Goal: Task Accomplishment & Management: Complete application form

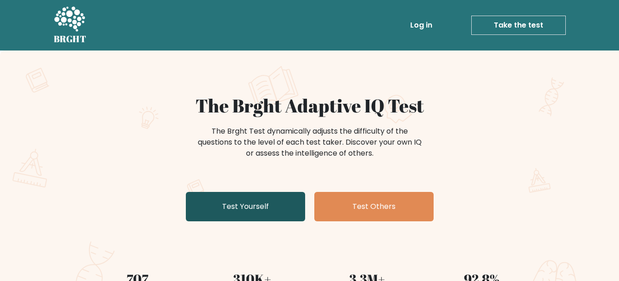
click at [255, 201] on link "Test Yourself" at bounding box center [245, 206] width 119 height 29
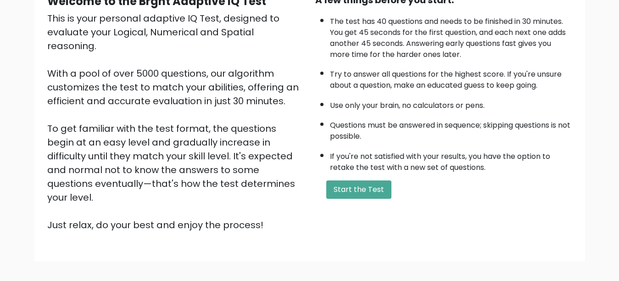
scroll to position [140, 0]
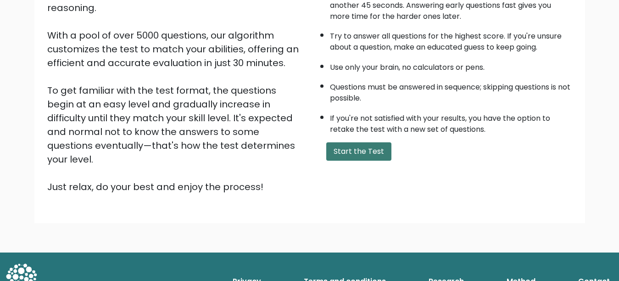
click at [347, 149] on button "Start the Test" at bounding box center [358, 151] width 65 height 18
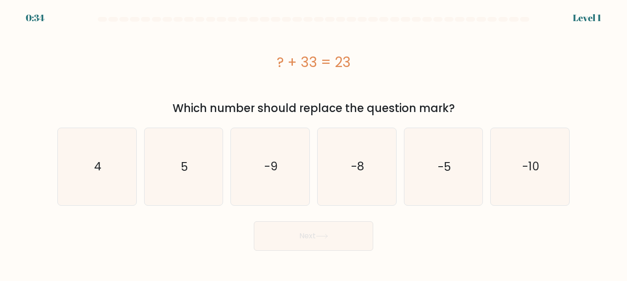
click at [310, 67] on div "? + 33 = 23" at bounding box center [313, 62] width 512 height 21
click at [521, 178] on icon "-10" at bounding box center [530, 166] width 77 height 77
click at [314, 143] on input "f. -10" at bounding box center [314, 141] width 0 height 2
radio input "true"
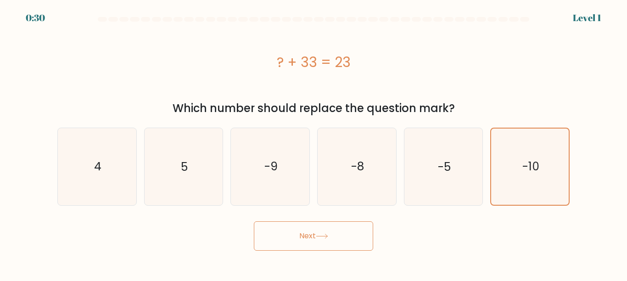
click at [321, 227] on button "Next" at bounding box center [313, 235] width 119 height 29
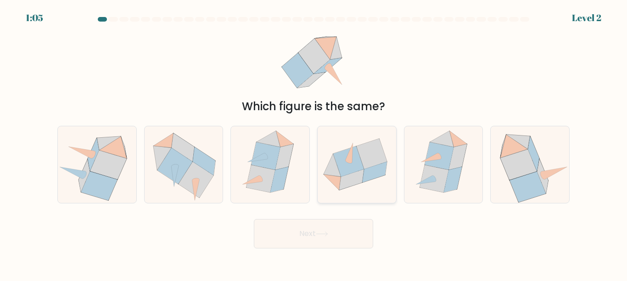
click at [351, 167] on icon at bounding box center [348, 161] width 31 height 30
click at [314, 143] on input "d." at bounding box center [314, 141] width 0 height 2
radio input "true"
click at [341, 250] on body "1:04 Level 2" at bounding box center [313, 140] width 627 height 281
click at [328, 243] on button "Next" at bounding box center [313, 233] width 119 height 29
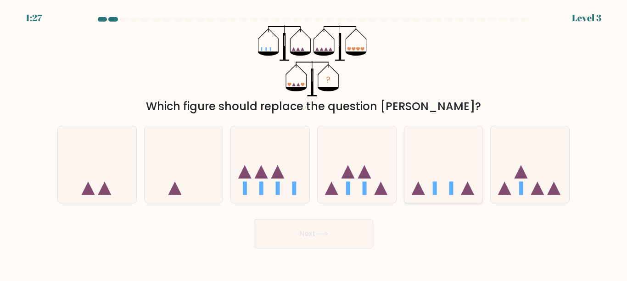
click at [447, 186] on icon at bounding box center [443, 164] width 78 height 65
click at [314, 143] on input "e." at bounding box center [314, 141] width 0 height 2
radio input "true"
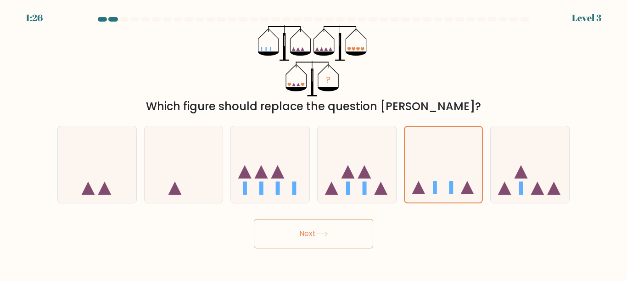
click at [342, 231] on button "Next" at bounding box center [313, 233] width 119 height 29
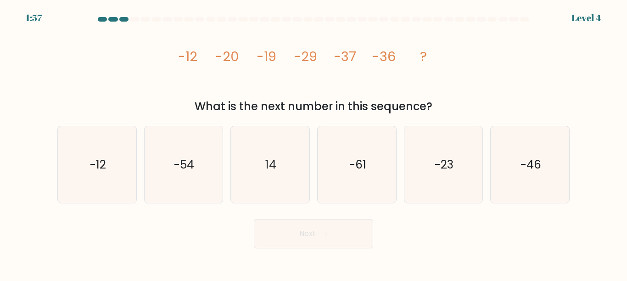
click at [309, 59] on tspan "-29" at bounding box center [305, 56] width 23 height 18
click at [329, 69] on icon "image/svg+xml -12 -20 -19 -29 -37 -36 ?" at bounding box center [313, 60] width 275 height 71
click at [495, 180] on icon "-46" at bounding box center [530, 164] width 77 height 77
click at [314, 143] on input "f. -46" at bounding box center [314, 141] width 0 height 2
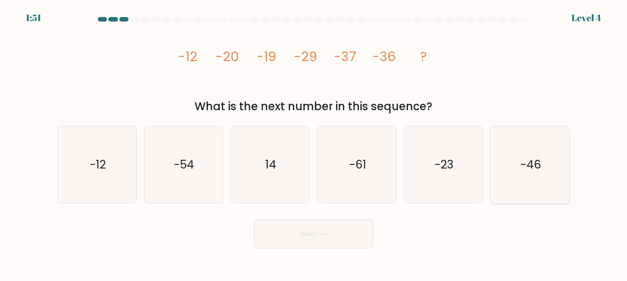
radio input "true"
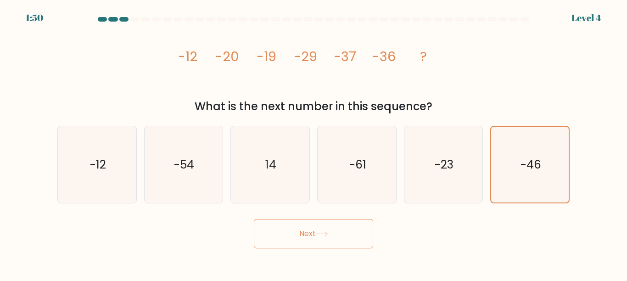
click at [294, 246] on button "Next" at bounding box center [313, 233] width 119 height 29
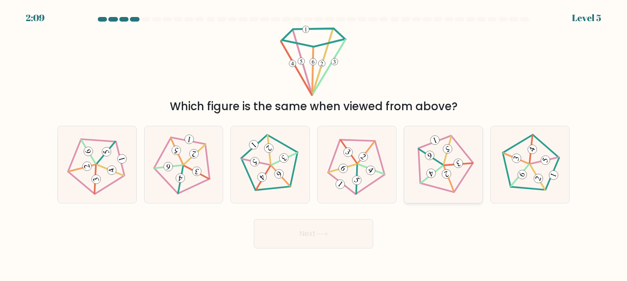
click at [421, 154] on icon at bounding box center [444, 165] width 62 height 62
click at [314, 143] on input "e." at bounding box center [314, 141] width 0 height 2
radio input "true"
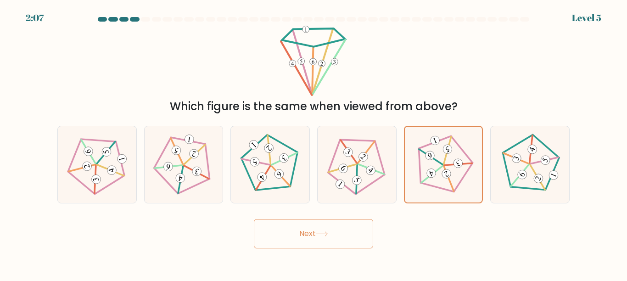
click at [312, 244] on button "Next" at bounding box center [313, 233] width 119 height 29
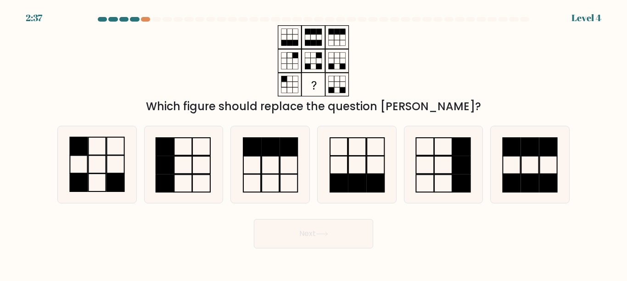
click at [254, 37] on div "Which figure should replace the question mark?" at bounding box center [313, 70] width 523 height 90
click at [91, 165] on icon at bounding box center [97, 164] width 77 height 77
click at [314, 143] on input "a." at bounding box center [314, 141] width 0 height 2
radio input "true"
click at [270, 227] on button "Next" at bounding box center [313, 233] width 119 height 29
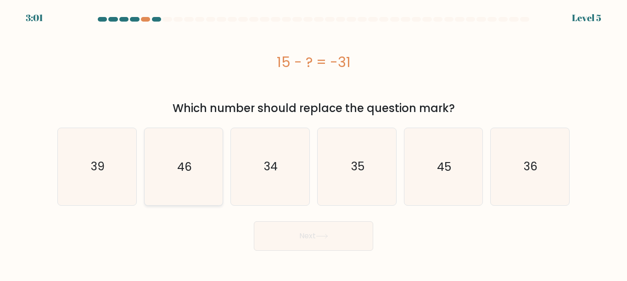
click at [178, 157] on icon "46" at bounding box center [183, 166] width 77 height 77
click at [314, 143] on input "b. 46" at bounding box center [314, 141] width 0 height 2
radio input "true"
click at [287, 243] on button "Next" at bounding box center [313, 235] width 119 height 29
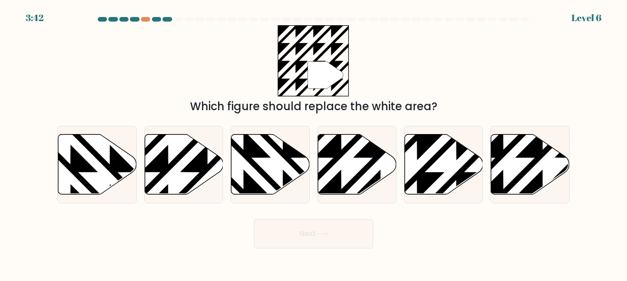
click at [166, 17] on div "3:42 Level 6" at bounding box center [313, 12] width 627 height 25
click at [145, 19] on div at bounding box center [145, 19] width 9 height 5
click at [429, 179] on icon at bounding box center [417, 133] width 158 height 158
click at [314, 143] on input "e." at bounding box center [314, 141] width 0 height 2
radio input "true"
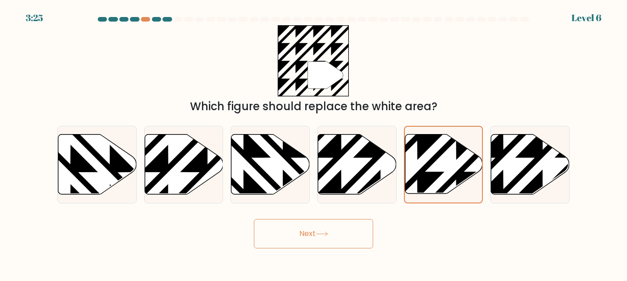
click at [297, 239] on button "Next" at bounding box center [313, 233] width 119 height 29
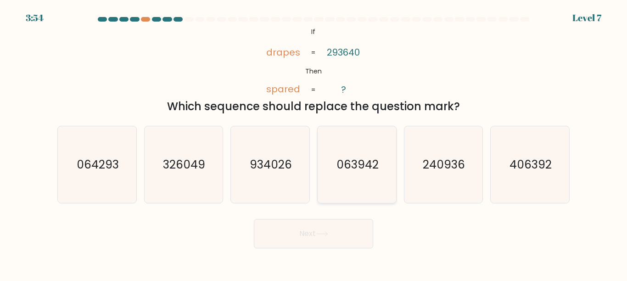
click at [335, 174] on icon "063942" at bounding box center [357, 164] width 77 height 77
click at [314, 143] on input "d. 063942" at bounding box center [314, 141] width 0 height 2
radio input "true"
click at [300, 231] on button "Next" at bounding box center [313, 233] width 119 height 29
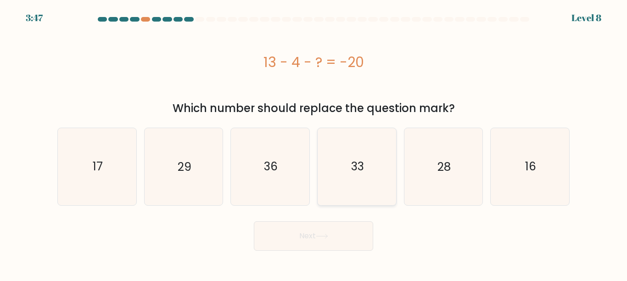
click at [364, 181] on icon "33" at bounding box center [357, 166] width 77 height 77
click at [314, 143] on input "d. 33" at bounding box center [314, 141] width 0 height 2
radio input "true"
click at [450, 190] on icon "28" at bounding box center [443, 166] width 77 height 77
click at [314, 143] on input "e. 28" at bounding box center [314, 141] width 0 height 2
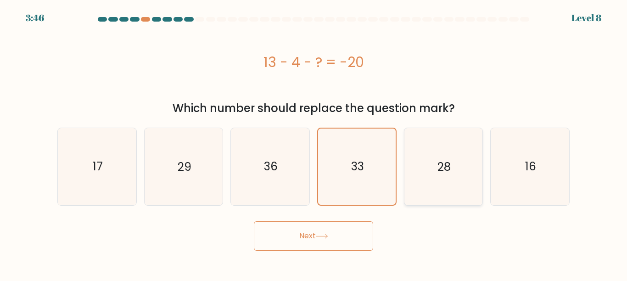
radio input "true"
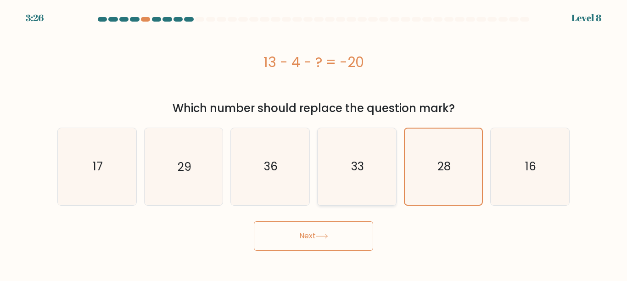
click at [354, 161] on text "33" at bounding box center [357, 166] width 13 height 16
click at [314, 143] on input "d. 33" at bounding box center [314, 141] width 0 height 2
radio input "true"
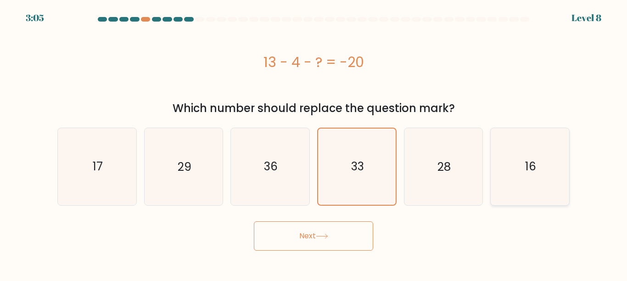
click at [522, 176] on icon "16" at bounding box center [530, 166] width 77 height 77
click at [314, 143] on input "f. 16" at bounding box center [314, 141] width 0 height 2
radio input "true"
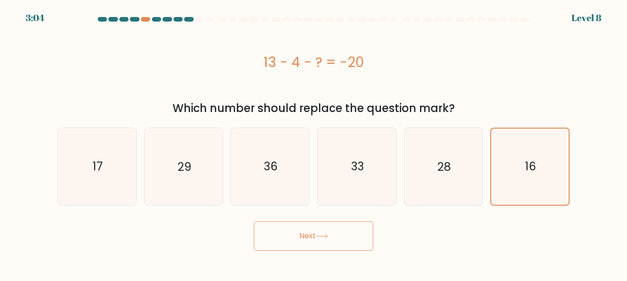
click at [322, 239] on button "Next" at bounding box center [313, 235] width 119 height 29
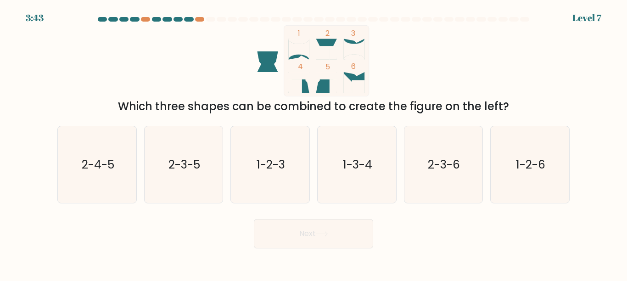
click at [179, 21] on div at bounding box center [178, 19] width 9 height 5
click at [252, 113] on div "Which three shapes can be combined to create the figure on the left?" at bounding box center [313, 106] width 501 height 17
click at [281, 63] on icon "1 2 3 4 5 6" at bounding box center [313, 60] width 247 height 71
click at [281, 62] on icon "1 2 3 4 5 6" at bounding box center [313, 60] width 247 height 71
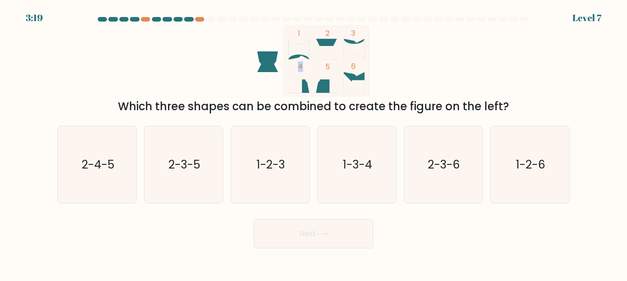
click at [281, 62] on icon "1 2 3 4 5 6" at bounding box center [313, 60] width 247 height 71
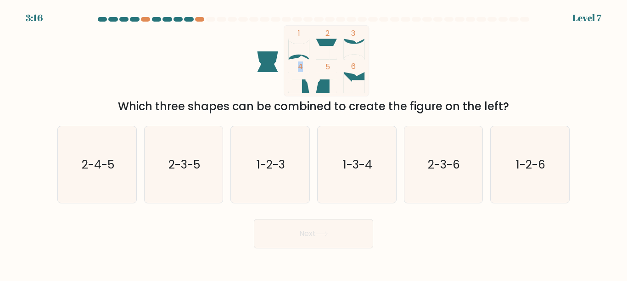
click at [240, 65] on icon "1 2 3 4 5 6" at bounding box center [313, 60] width 247 height 71
click at [168, 232] on div "Next" at bounding box center [313, 231] width 523 height 34
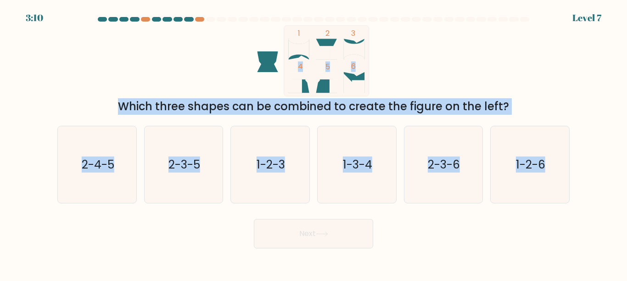
drag, startPoint x: 168, startPoint y: 232, endPoint x: 142, endPoint y: 70, distance: 164.1
click at [142, 70] on form at bounding box center [313, 132] width 627 height 231
click at [142, 70] on div "1 2 3 4 5 6 Which three shapes can be combined to create the figure on the left?" at bounding box center [313, 70] width 523 height 90
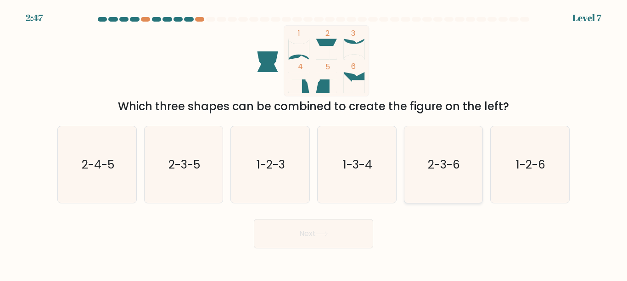
click at [460, 149] on icon "2-3-6" at bounding box center [443, 164] width 77 height 77
click at [314, 143] on input "e. 2-3-6" at bounding box center [314, 141] width 0 height 2
radio input "true"
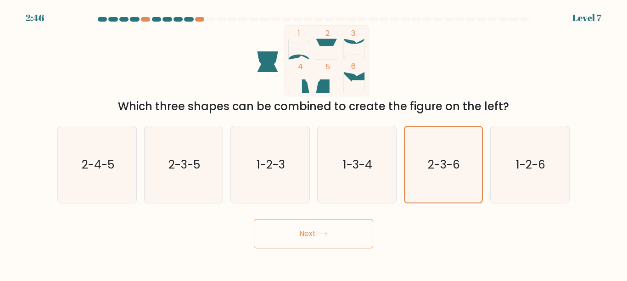
click at [282, 237] on button "Next" at bounding box center [313, 233] width 119 height 29
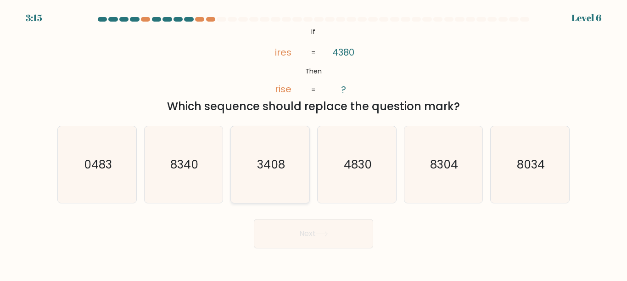
click at [274, 191] on icon "3408" at bounding box center [270, 164] width 77 height 77
click at [314, 143] on input "c. 3408" at bounding box center [314, 141] width 0 height 2
radio input "true"
click at [293, 227] on button "Next" at bounding box center [313, 233] width 119 height 29
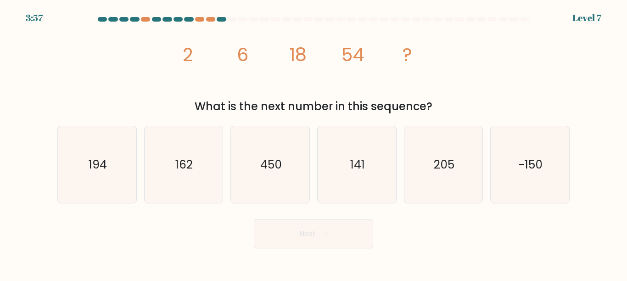
click at [188, 84] on icon "image/svg+xml 2 6 18 54 ?" at bounding box center [313, 60] width 275 height 71
click at [178, 156] on icon "162" at bounding box center [183, 164] width 77 height 77
click at [314, 143] on input "b. 162" at bounding box center [314, 141] width 0 height 2
radio input "true"
click at [280, 244] on button "Next" at bounding box center [313, 233] width 119 height 29
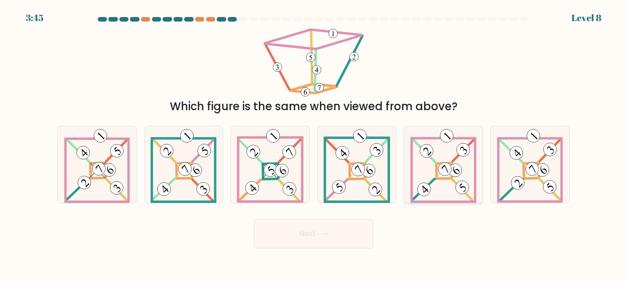
click at [425, 176] on icon at bounding box center [443, 164] width 66 height 77
click at [314, 143] on input "e." at bounding box center [314, 141] width 0 height 2
radio input "true"
click at [313, 229] on button "Next" at bounding box center [313, 233] width 119 height 29
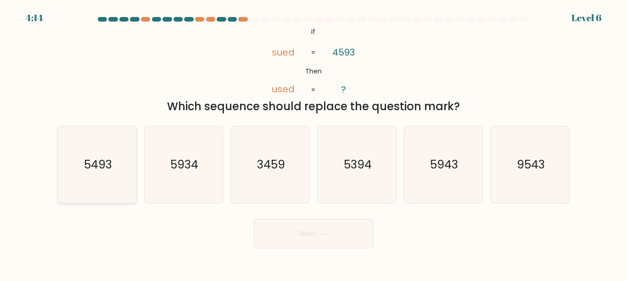
click at [120, 151] on icon "5493" at bounding box center [97, 164] width 77 height 77
click at [314, 143] on input "a. 5493" at bounding box center [314, 141] width 0 height 2
radio input "true"
click at [290, 243] on button "Next" at bounding box center [313, 233] width 119 height 29
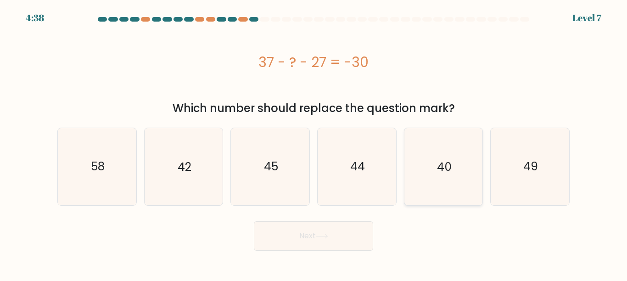
click at [455, 185] on icon "40" at bounding box center [443, 166] width 77 height 77
click at [314, 143] on input "e. 40" at bounding box center [314, 141] width 0 height 2
radio input "true"
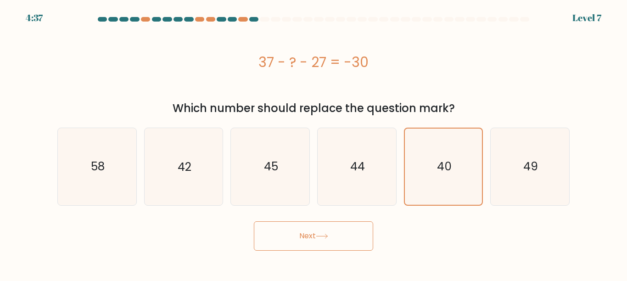
click at [295, 248] on button "Next" at bounding box center [313, 235] width 119 height 29
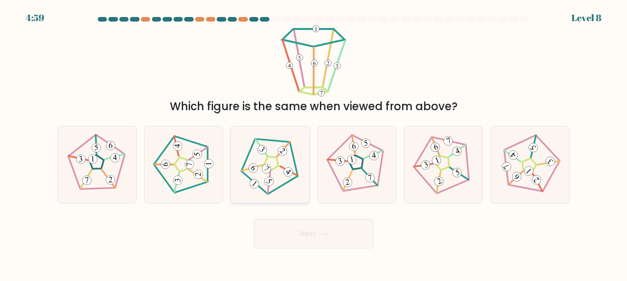
click at [269, 176] on 371 at bounding box center [269, 183] width 22 height 22
click at [314, 143] on input "c." at bounding box center [314, 141] width 0 height 2
radio input "true"
click at [312, 246] on button "Next" at bounding box center [313, 233] width 119 height 29
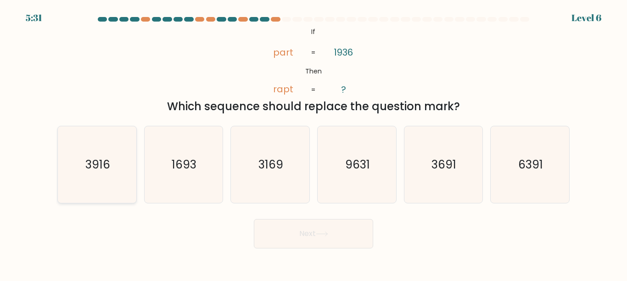
click at [86, 184] on icon "3916" at bounding box center [97, 164] width 77 height 77
click at [314, 143] on input "a. 3916" at bounding box center [314, 141] width 0 height 2
radio input "true"
click at [296, 237] on button "Next" at bounding box center [313, 233] width 119 height 29
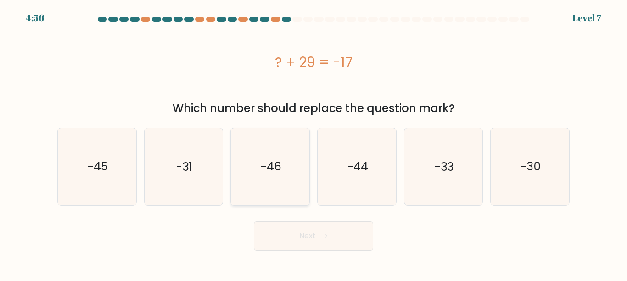
click at [265, 171] on text "-46" at bounding box center [271, 166] width 21 height 16
click at [314, 143] on input "c. -46" at bounding box center [314, 141] width 0 height 2
radio input "true"
click at [310, 230] on button "Next" at bounding box center [313, 235] width 119 height 29
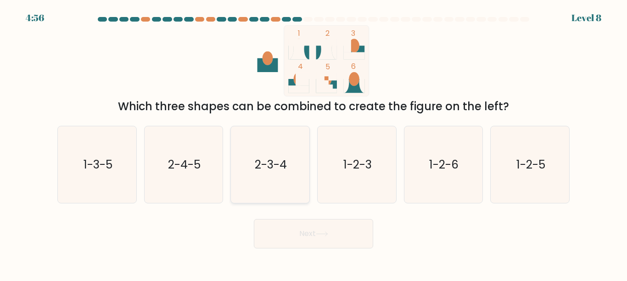
click at [272, 153] on icon "2-3-4" at bounding box center [270, 164] width 77 height 77
click at [314, 143] on input "c. 2-3-4" at bounding box center [314, 141] width 0 height 2
radio input "true"
click at [286, 227] on button "Next" at bounding box center [313, 233] width 119 height 29
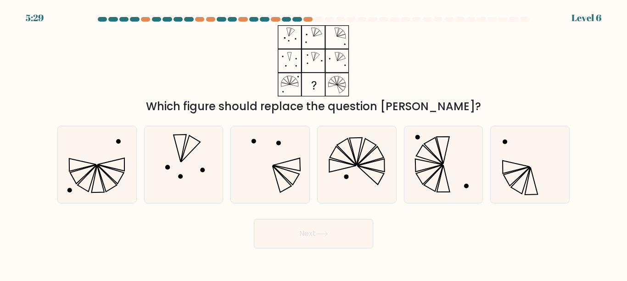
click at [286, 47] on icon at bounding box center [313, 60] width 115 height 71
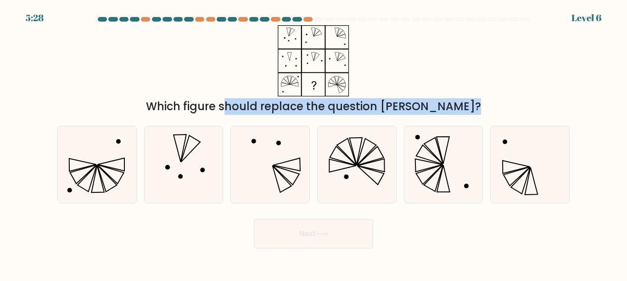
drag, startPoint x: 286, startPoint y: 47, endPoint x: 257, endPoint y: 47, distance: 28.9
click at [257, 47] on icon at bounding box center [313, 60] width 115 height 71
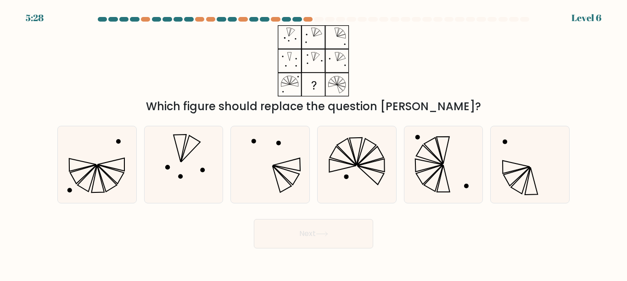
click at [256, 47] on icon at bounding box center [313, 60] width 115 height 71
drag, startPoint x: 303, startPoint y: 49, endPoint x: 298, endPoint y: 41, distance: 9.1
click at [298, 41] on icon at bounding box center [313, 60] width 115 height 71
click at [378, 118] on div "a. b. c." at bounding box center [314, 160] width 520 height 85
click at [469, 131] on icon at bounding box center [443, 164] width 77 height 77
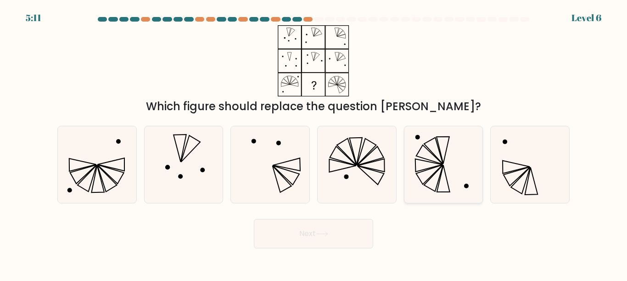
click at [314, 140] on input "e." at bounding box center [314, 141] width 0 height 2
radio input "true"
drag, startPoint x: 469, startPoint y: 131, endPoint x: 510, endPoint y: 148, distance: 45.3
click at [510, 148] on div "a. b. c." at bounding box center [314, 160] width 520 height 85
click at [356, 155] on icon at bounding box center [357, 164] width 77 height 77
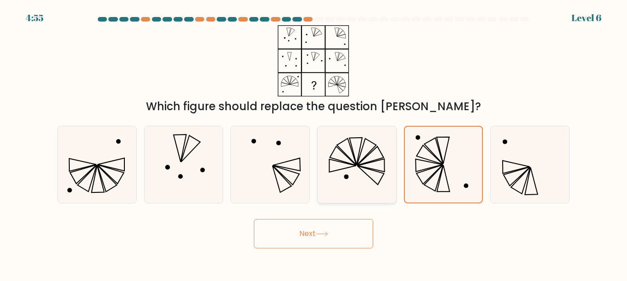
click at [314, 143] on input "d." at bounding box center [314, 141] width 0 height 2
radio input "true"
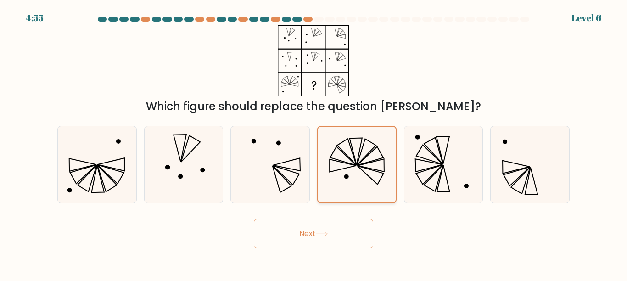
click at [356, 155] on icon at bounding box center [357, 165] width 76 height 76
click at [314, 143] on input "d." at bounding box center [314, 141] width 0 height 2
click at [356, 155] on icon at bounding box center [357, 165] width 76 height 76
click at [314, 143] on input "d." at bounding box center [314, 141] width 0 height 2
click at [356, 155] on icon at bounding box center [357, 165] width 76 height 76
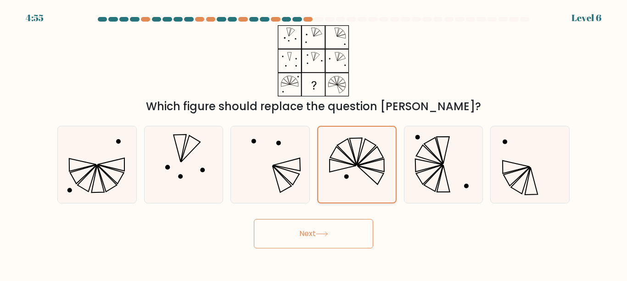
click at [314, 143] on input "d." at bounding box center [314, 141] width 0 height 2
click at [356, 155] on icon at bounding box center [357, 165] width 76 height 76
click at [314, 143] on input "d." at bounding box center [314, 141] width 0 height 2
click at [368, 189] on icon at bounding box center [357, 165] width 76 height 76
click at [319, 232] on icon at bounding box center [322, 233] width 12 height 5
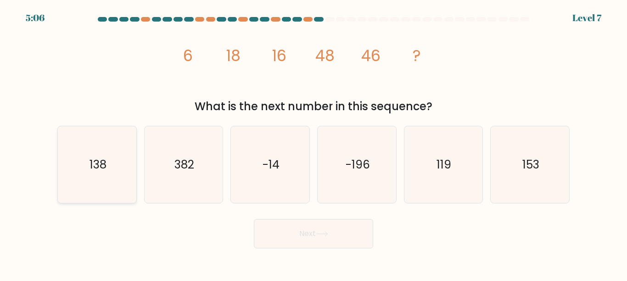
click at [110, 186] on icon "138" at bounding box center [97, 164] width 77 height 77
click at [314, 143] on input "a. 138" at bounding box center [314, 141] width 0 height 2
radio input "true"
click at [286, 241] on button "Next" at bounding box center [313, 233] width 119 height 29
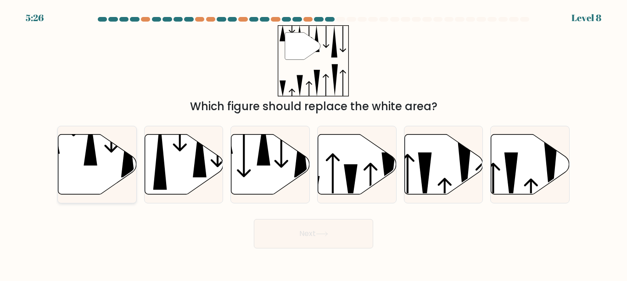
click at [78, 137] on icon at bounding box center [97, 164] width 78 height 60
click at [314, 140] on input "a." at bounding box center [314, 141] width 0 height 2
radio input "true"
click at [343, 223] on button "Next" at bounding box center [313, 233] width 119 height 29
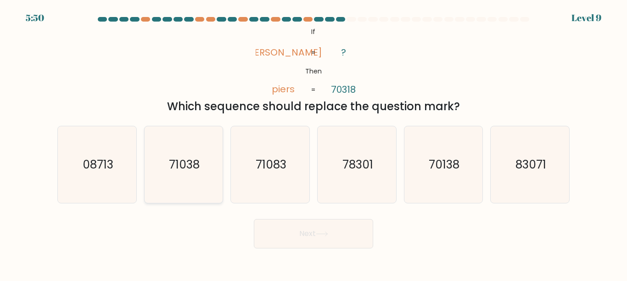
click at [198, 135] on icon "71038" at bounding box center [183, 164] width 77 height 77
click at [314, 140] on input "b. 71038" at bounding box center [314, 141] width 0 height 2
radio input "true"
click at [318, 231] on button "Next" at bounding box center [313, 233] width 119 height 29
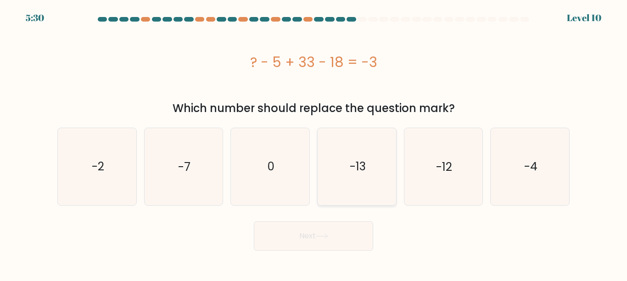
click at [354, 151] on icon "-13" at bounding box center [357, 166] width 77 height 77
click at [314, 143] on input "d. -13" at bounding box center [314, 141] width 0 height 2
radio input "true"
click at [322, 241] on button "Next" at bounding box center [313, 235] width 119 height 29
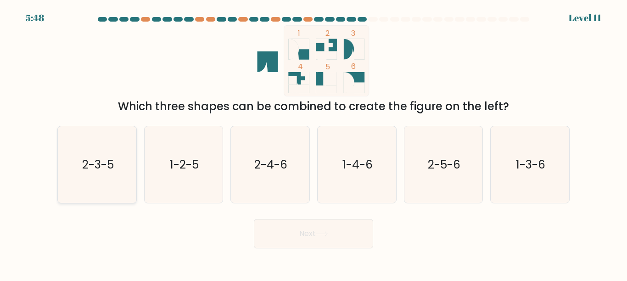
click at [117, 178] on icon "2-3-5" at bounding box center [97, 164] width 77 height 77
click at [314, 143] on input "a. 2-3-5" at bounding box center [314, 141] width 0 height 2
radio input "true"
click at [297, 238] on button "Next" at bounding box center [313, 233] width 119 height 29
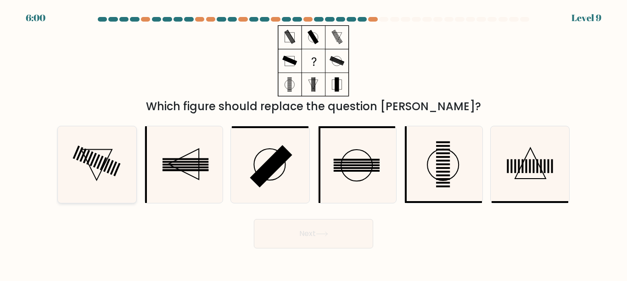
click at [108, 148] on icon at bounding box center [97, 164] width 77 height 77
click at [314, 143] on input "a." at bounding box center [314, 141] width 0 height 2
radio input "true"
click at [314, 241] on button "Next" at bounding box center [313, 233] width 119 height 29
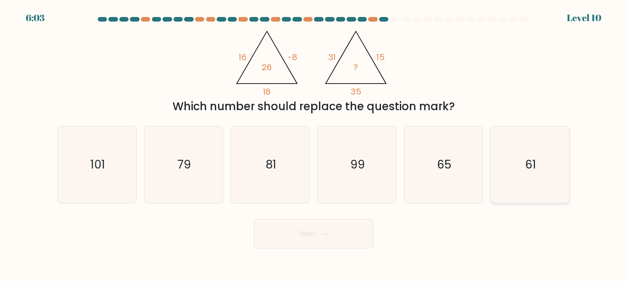
click at [513, 175] on icon "61" at bounding box center [530, 164] width 77 height 77
click at [314, 143] on input "f. 61" at bounding box center [314, 141] width 0 height 2
radio input "true"
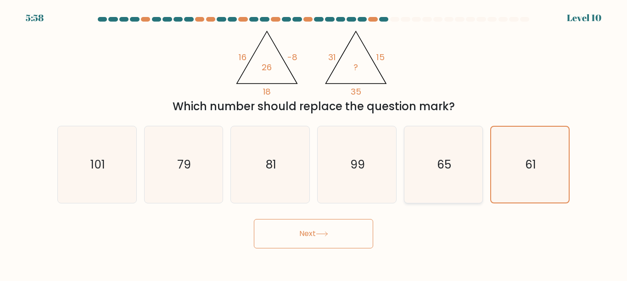
click at [420, 172] on icon "65" at bounding box center [443, 164] width 77 height 77
click at [314, 143] on input "e. 65" at bounding box center [314, 141] width 0 height 2
radio input "true"
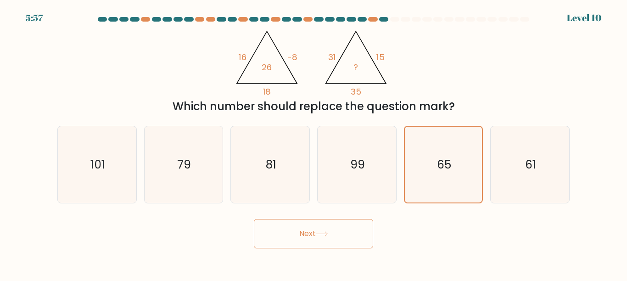
click at [312, 232] on button "Next" at bounding box center [313, 233] width 119 height 29
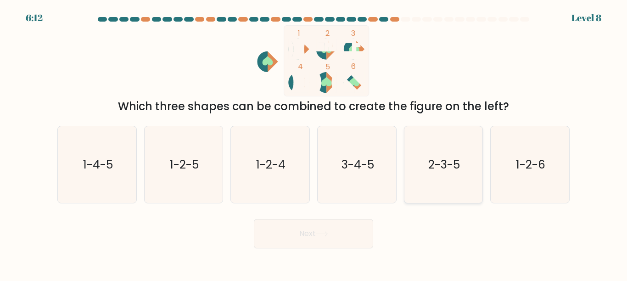
click at [420, 162] on icon "2-3-5" at bounding box center [443, 164] width 77 height 77
click at [314, 143] on input "e. 2-3-5" at bounding box center [314, 141] width 0 height 2
radio input "true"
click at [344, 224] on button "Next" at bounding box center [313, 233] width 119 height 29
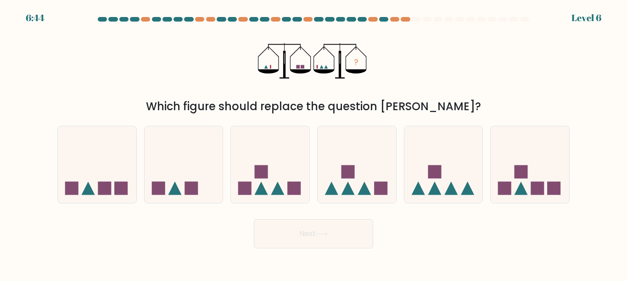
click at [313, 112] on div "Which figure should replace the question mark?" at bounding box center [313, 106] width 501 height 17
drag, startPoint x: 173, startPoint y: 184, endPoint x: 289, endPoint y: 245, distance: 131.0
click at [289, 245] on form at bounding box center [313, 132] width 627 height 231
click at [289, 245] on button "Next" at bounding box center [313, 233] width 119 height 29
click at [162, 169] on icon at bounding box center [184, 164] width 78 height 65
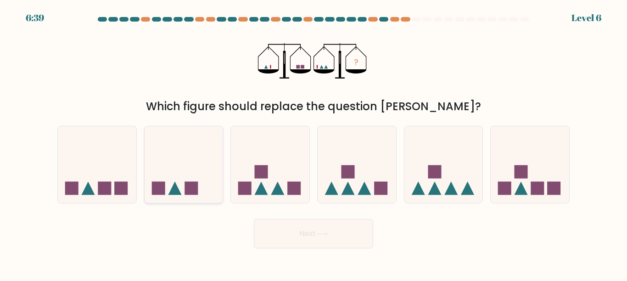
click at [314, 143] on input "b." at bounding box center [314, 141] width 0 height 2
radio input "true"
click at [297, 238] on button "Next" at bounding box center [313, 233] width 119 height 29
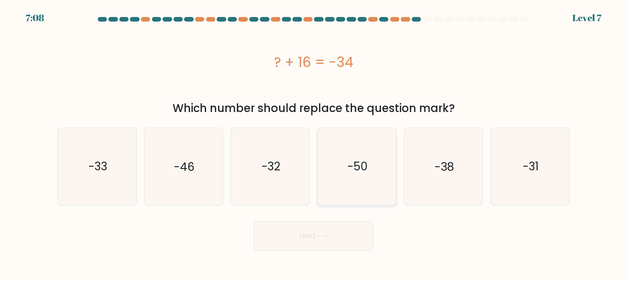
click at [338, 183] on icon "-50" at bounding box center [357, 166] width 77 height 77
click at [314, 143] on input "d. -50" at bounding box center [314, 141] width 0 height 2
radio input "true"
click at [316, 243] on button "Next" at bounding box center [313, 235] width 119 height 29
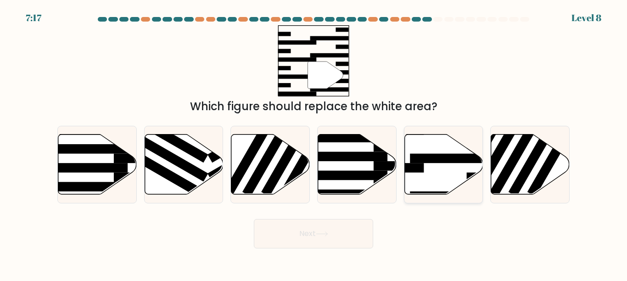
click at [437, 174] on icon at bounding box center [443, 164] width 78 height 60
click at [314, 143] on input "e." at bounding box center [314, 141] width 0 height 2
radio input "true"
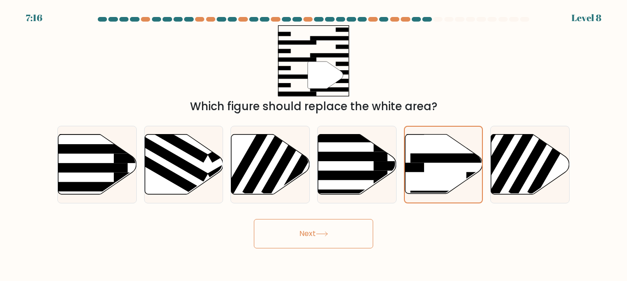
click at [316, 239] on button "Next" at bounding box center [313, 233] width 119 height 29
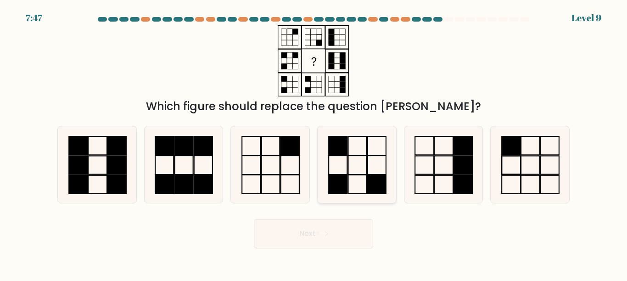
click at [347, 152] on rect at bounding box center [338, 145] width 18 height 19
click at [314, 143] on input "d." at bounding box center [314, 141] width 0 height 2
radio input "true"
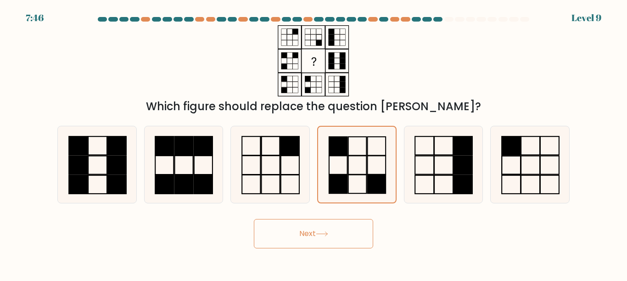
click at [325, 237] on button "Next" at bounding box center [313, 233] width 119 height 29
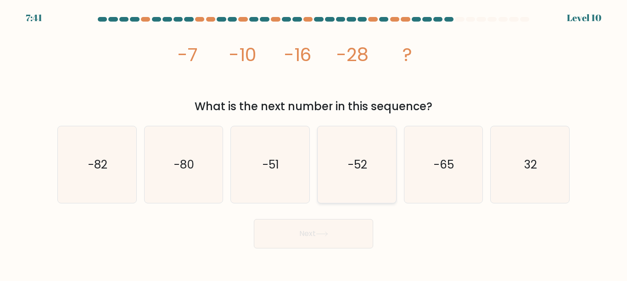
click at [344, 154] on icon "-52" at bounding box center [357, 164] width 77 height 77
click at [314, 143] on input "d. -52" at bounding box center [314, 141] width 0 height 2
radio input "true"
click at [315, 226] on button "Next" at bounding box center [313, 233] width 119 height 29
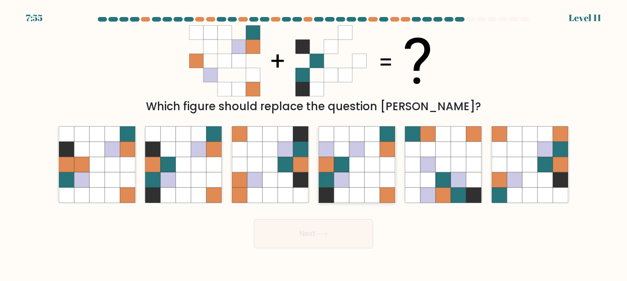
click at [388, 178] on icon at bounding box center [387, 179] width 15 height 15
click at [314, 143] on input "d." at bounding box center [314, 141] width 0 height 2
radio input "true"
click at [339, 241] on button "Next" at bounding box center [313, 233] width 119 height 29
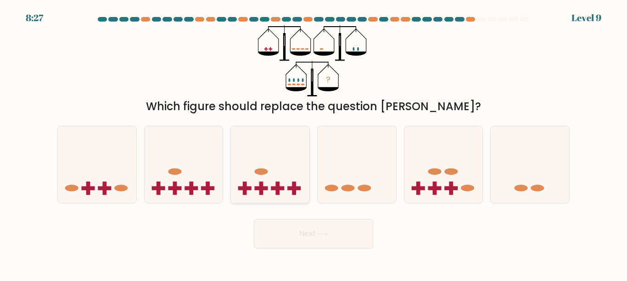
click at [231, 193] on icon at bounding box center [270, 164] width 78 height 65
click at [314, 143] on input "c." at bounding box center [314, 141] width 0 height 2
radio input "true"
click at [302, 237] on button "Next" at bounding box center [313, 233] width 119 height 29
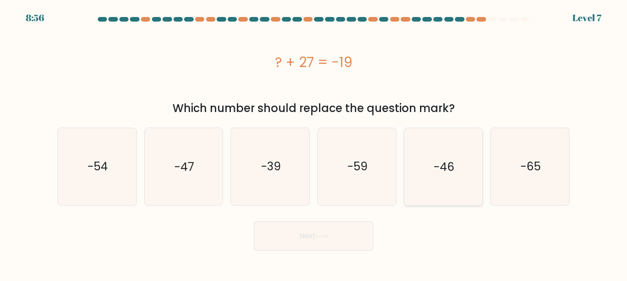
click at [433, 163] on icon "-46" at bounding box center [443, 166] width 77 height 77
click at [314, 143] on input "e. -46" at bounding box center [314, 141] width 0 height 2
radio input "true"
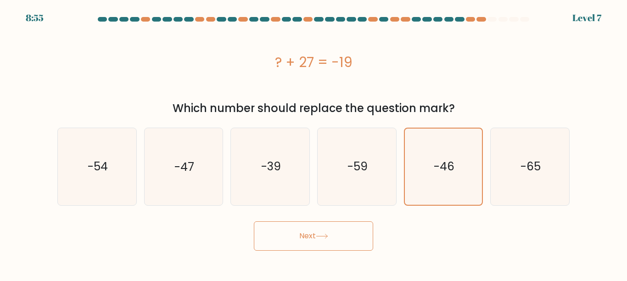
click at [320, 235] on icon at bounding box center [322, 236] width 12 height 5
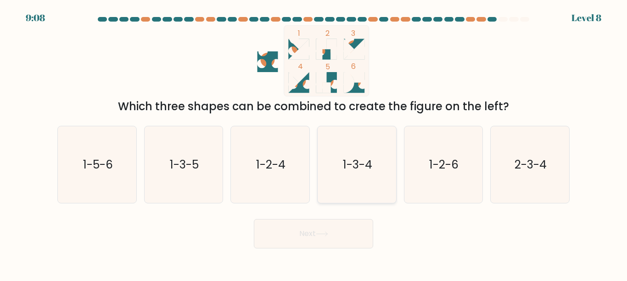
click at [348, 180] on icon "1-3-4" at bounding box center [357, 164] width 77 height 77
click at [314, 143] on input "d. 1-3-4" at bounding box center [314, 141] width 0 height 2
radio input "true"
click at [314, 225] on button "Next" at bounding box center [313, 233] width 119 height 29
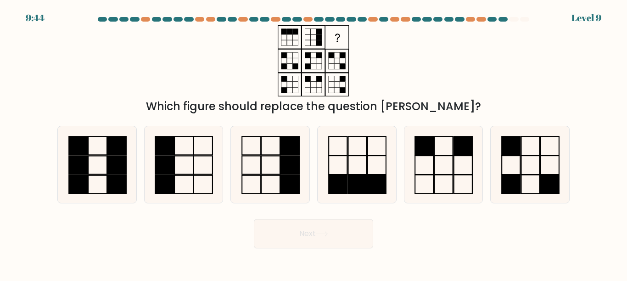
click at [297, 29] on rect at bounding box center [296, 32] width 6 height 6
click at [340, 165] on icon at bounding box center [357, 164] width 77 height 77
click at [314, 143] on input "d." at bounding box center [314, 141] width 0 height 2
radio input "true"
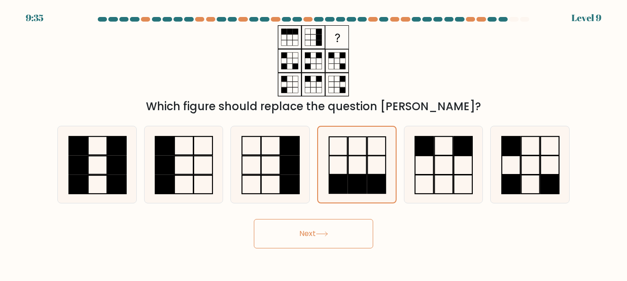
click at [313, 229] on button "Next" at bounding box center [313, 233] width 119 height 29
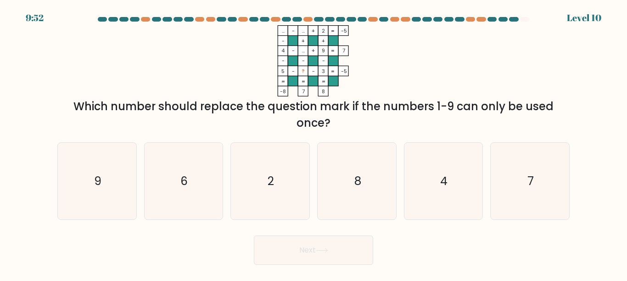
click at [294, 228] on form at bounding box center [313, 141] width 627 height 248
click at [501, 192] on icon "7" at bounding box center [530, 181] width 77 height 77
click at [314, 143] on input "f. 7" at bounding box center [314, 141] width 0 height 2
radio input "true"
click at [319, 254] on button "Next" at bounding box center [313, 249] width 119 height 29
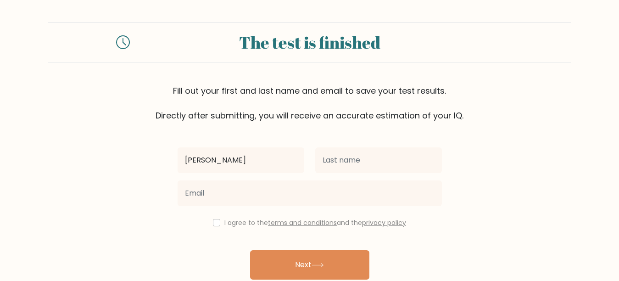
type input "[PERSON_NAME]"
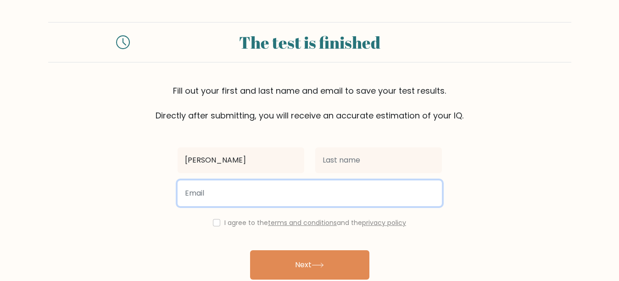
click at [198, 187] on input "email" at bounding box center [310, 193] width 264 height 26
type input "alka0901vv@gmail.com"
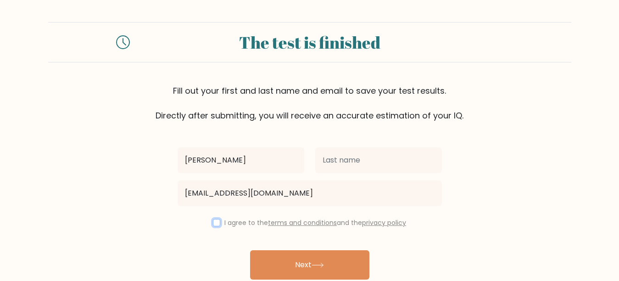
click at [216, 222] on input "checkbox" at bounding box center [216, 222] width 7 height 7
checkbox input "true"
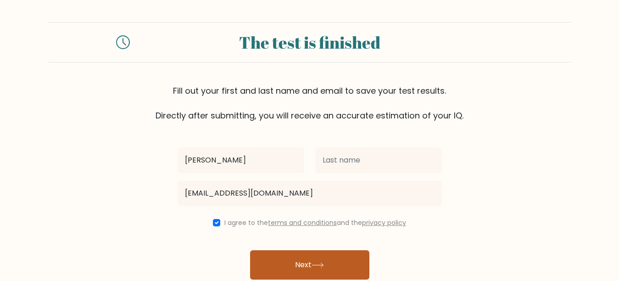
click at [281, 262] on button "Next" at bounding box center [309, 264] width 119 height 29
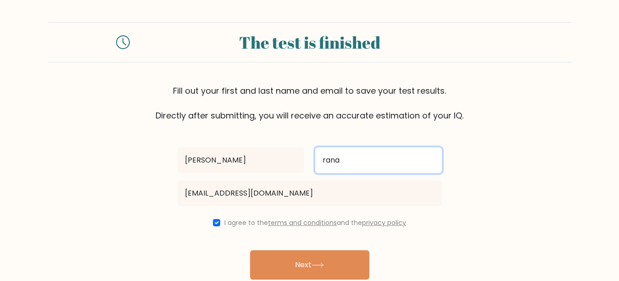
type input "rana"
click at [250, 250] on button "Next" at bounding box center [309, 264] width 119 height 29
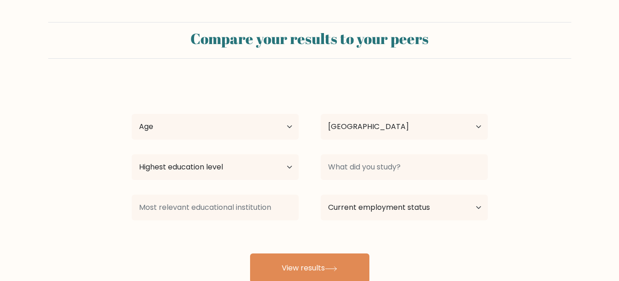
select select "IN"
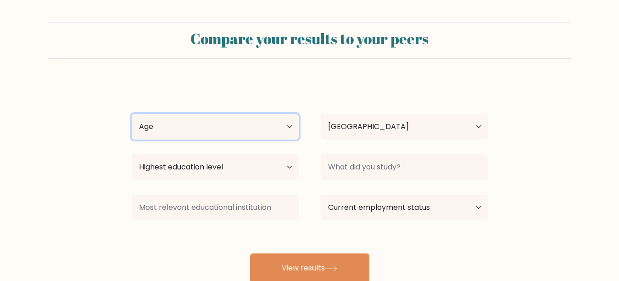
click at [201, 125] on select "Age Under [DEMOGRAPHIC_DATA] [DEMOGRAPHIC_DATA] [DEMOGRAPHIC_DATA] [DEMOGRAPHIC…" at bounding box center [215, 127] width 167 height 26
select select "min_18"
click at [132, 114] on select "Age Under [DEMOGRAPHIC_DATA] [DEMOGRAPHIC_DATA] [DEMOGRAPHIC_DATA] [DEMOGRAPHIC…" at bounding box center [215, 127] width 167 height 26
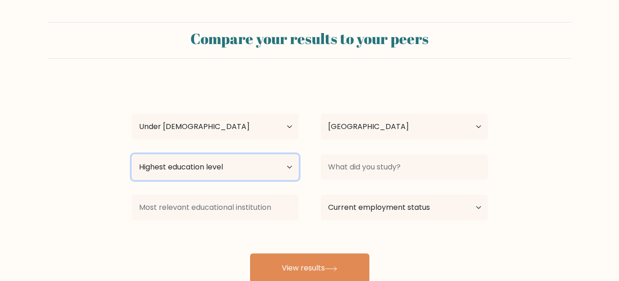
click at [201, 165] on select "Highest education level No schooling Primary Lower Secondary Upper Secondary Oc…" at bounding box center [215, 167] width 167 height 26
select select "lower_secondary"
click at [132, 154] on select "Highest education level No schooling Primary Lower Secondary Upper Secondary Oc…" at bounding box center [215, 167] width 167 height 26
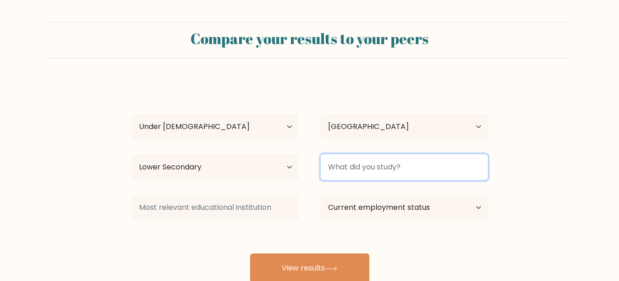
click at [366, 167] on input at bounding box center [404, 167] width 167 height 26
type input "i"
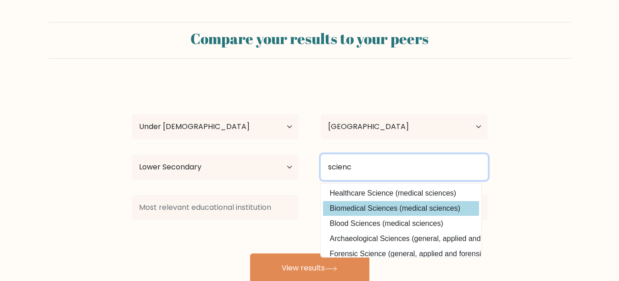
type input "scienc"
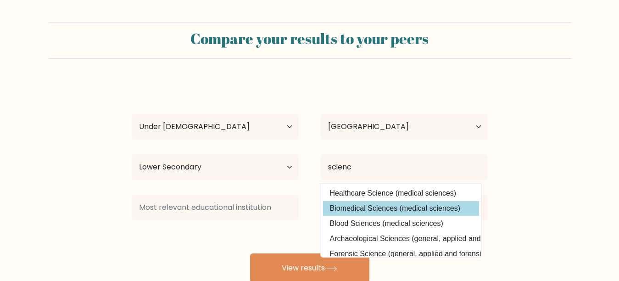
click at [383, 204] on div "[PERSON_NAME] Age Under [DEMOGRAPHIC_DATA] [DEMOGRAPHIC_DATA] [DEMOGRAPHIC_DATA…" at bounding box center [309, 182] width 367 height 202
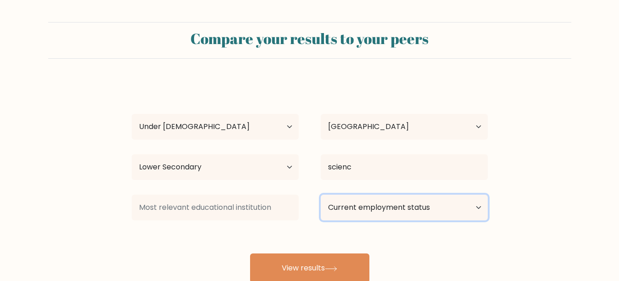
click at [383, 204] on select "Current employment status Employed Student Retired Other / prefer not to answer" at bounding box center [404, 208] width 167 height 26
select select "other"
click at [321, 195] on select "Current employment status Employed Student Retired Other / prefer not to answer" at bounding box center [404, 208] width 167 height 26
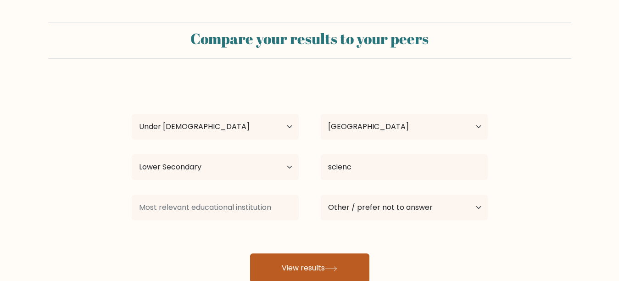
click at [325, 268] on button "View results" at bounding box center [309, 267] width 119 height 29
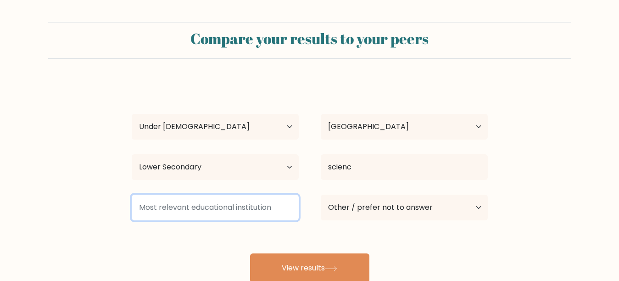
click at [161, 202] on input at bounding box center [215, 208] width 167 height 26
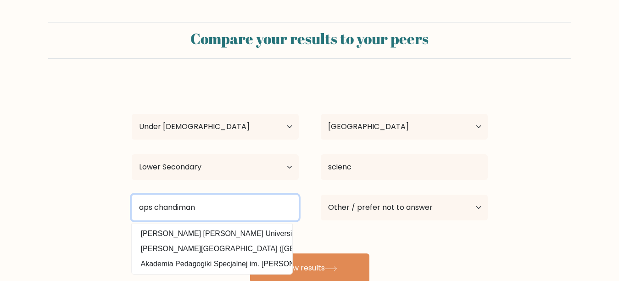
type input "aps chandiman"
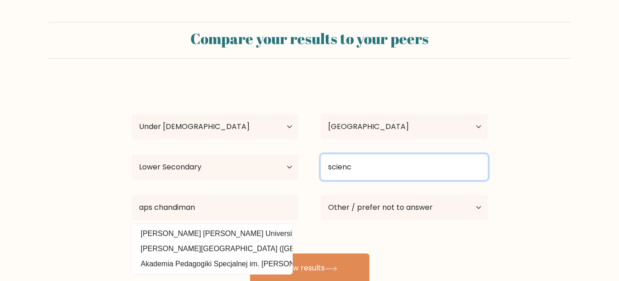
click at [355, 173] on input "scienc" at bounding box center [404, 167] width 167 height 26
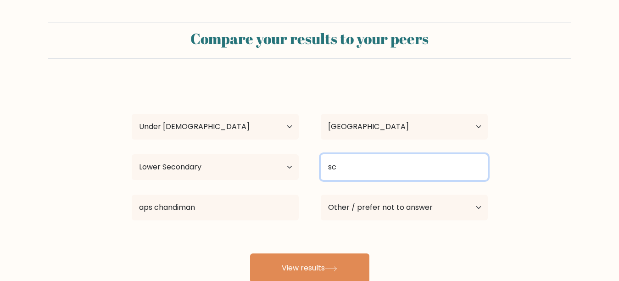
type input "s"
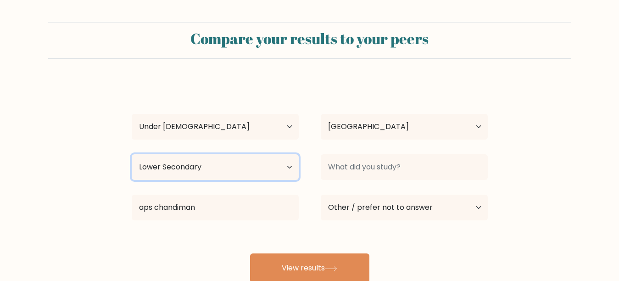
click at [291, 166] on select "Highest education level No schooling Primary Lower Secondary Upper Secondary Oc…" at bounding box center [215, 167] width 167 height 26
click at [132, 154] on select "Highest education level No schooling Primary Lower Secondary Upper Secondary Oc…" at bounding box center [215, 167] width 167 height 26
click at [210, 167] on select "Highest education level No schooling Primary Lower Secondary Upper Secondary Oc…" at bounding box center [215, 167] width 167 height 26
select select "lower_secondary"
click at [132, 154] on select "Highest education level No schooling Primary Lower Secondary Upper Secondary Oc…" at bounding box center [215, 167] width 167 height 26
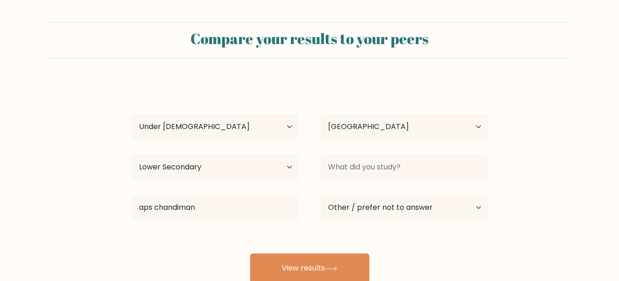
drag, startPoint x: 305, startPoint y: 171, endPoint x: 366, endPoint y: 166, distance: 61.3
click at [366, 166] on div "Highest education level No schooling Primary Lower Secondary Upper Secondary Oc…" at bounding box center [310, 167] width 378 height 33
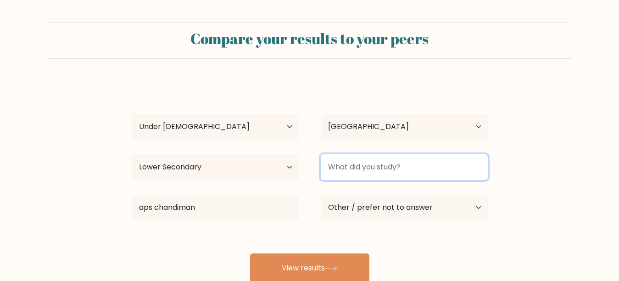
click at [366, 166] on input at bounding box center [404, 167] width 167 height 26
type input "nil"
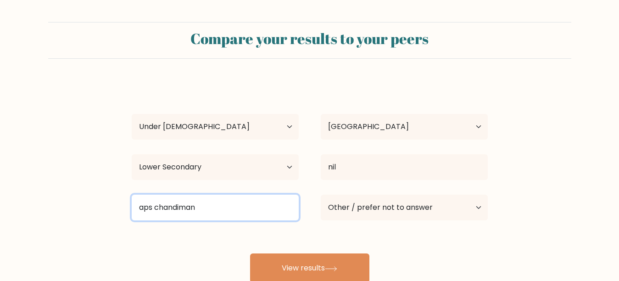
click at [198, 210] on input "aps chandiman" at bounding box center [215, 208] width 167 height 26
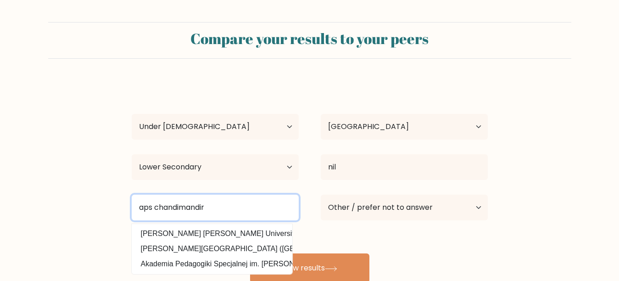
type input "aps chandimandir"
click at [250, 253] on button "View results" at bounding box center [309, 267] width 119 height 29
